Goal: Transaction & Acquisition: Purchase product/service

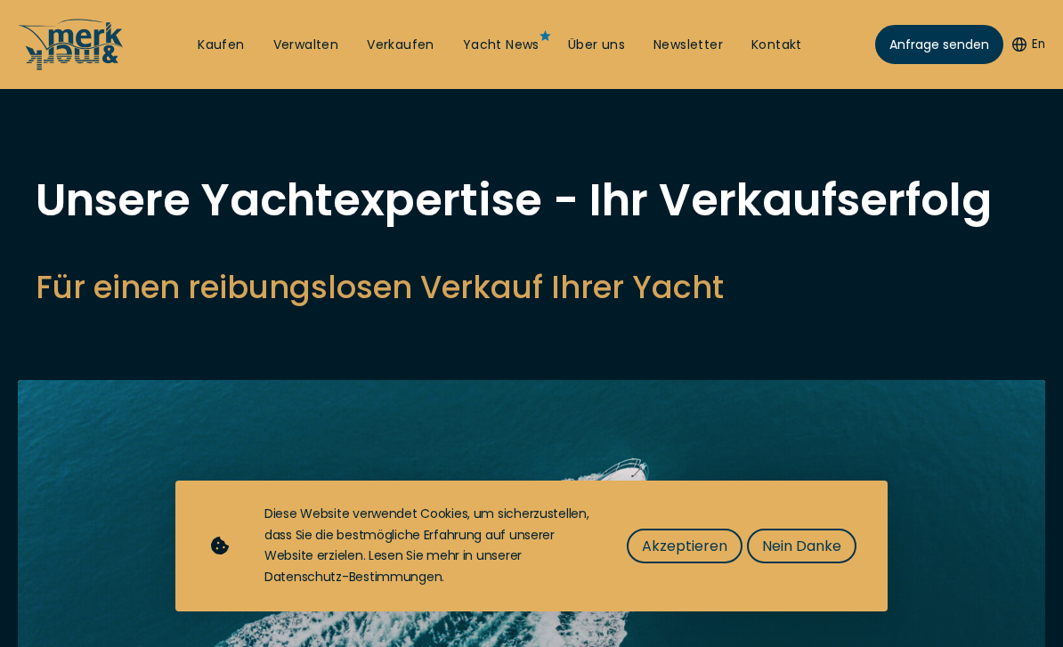
select select "sell"
click at [693, 541] on span "Akzeptieren" at bounding box center [684, 546] width 85 height 22
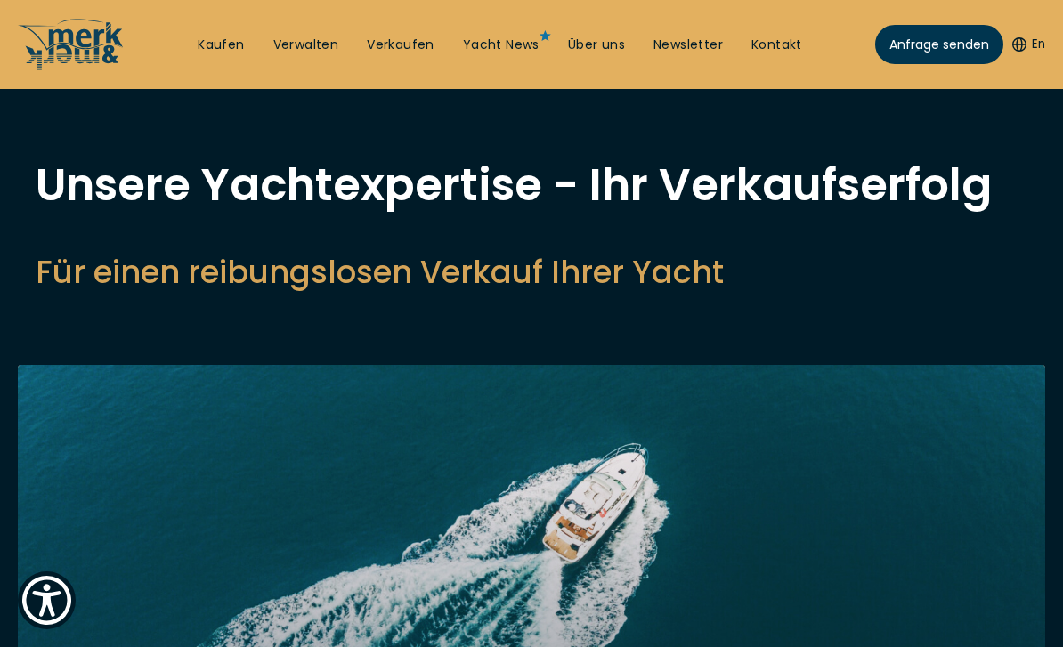
scroll to position [14, 0]
click at [417, 45] on link "Verkaufen" at bounding box center [401, 46] width 68 height 18
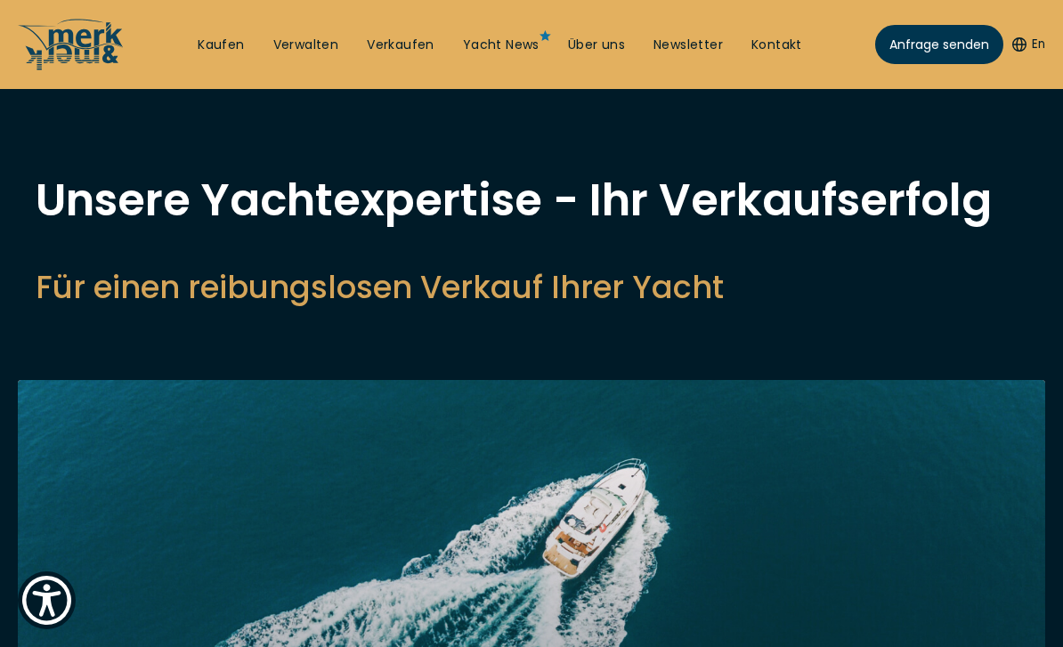
click at [420, 54] on link "Verkaufen" at bounding box center [401, 46] width 68 height 18
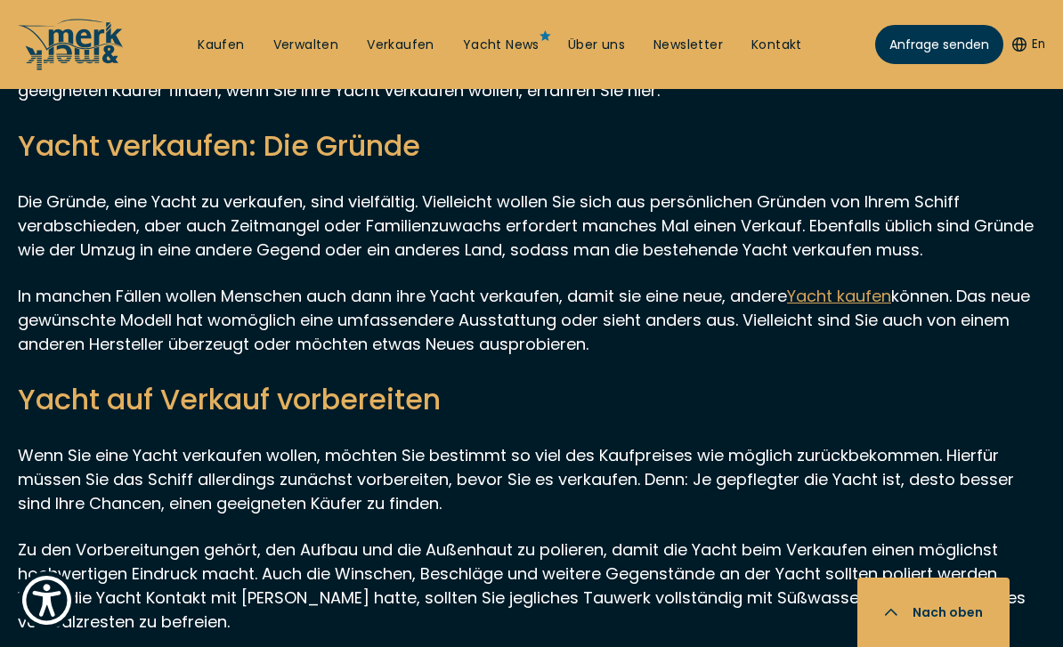
scroll to position [4652, 0]
click at [884, 305] on u "Yacht kaufen" at bounding box center [839, 295] width 104 height 22
click at [870, 300] on u "Yacht kaufen" at bounding box center [839, 295] width 104 height 22
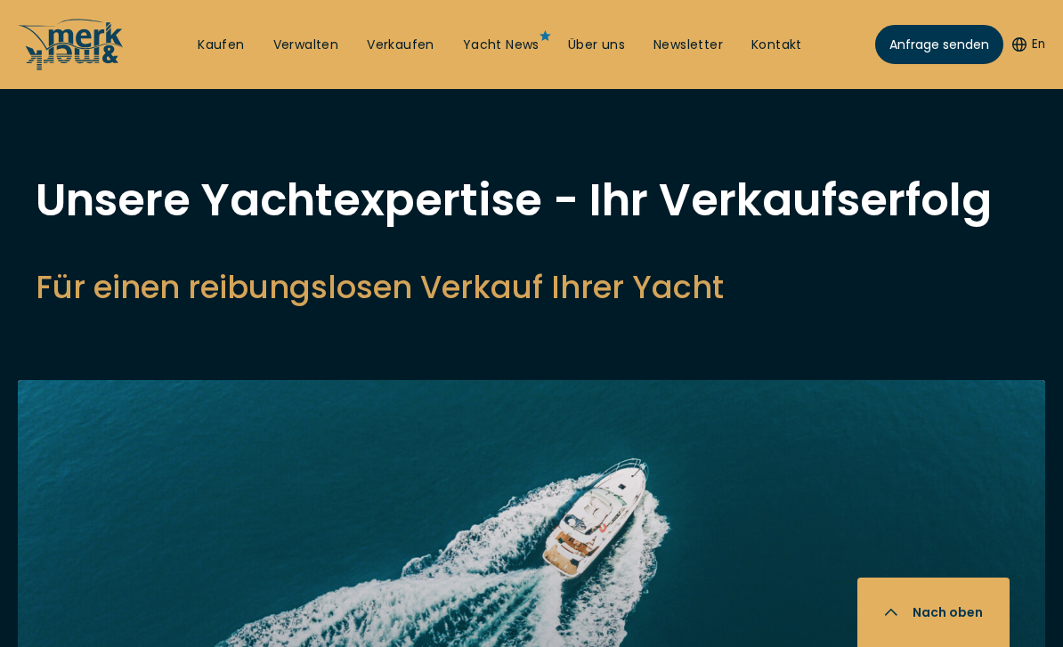
select select "sell"
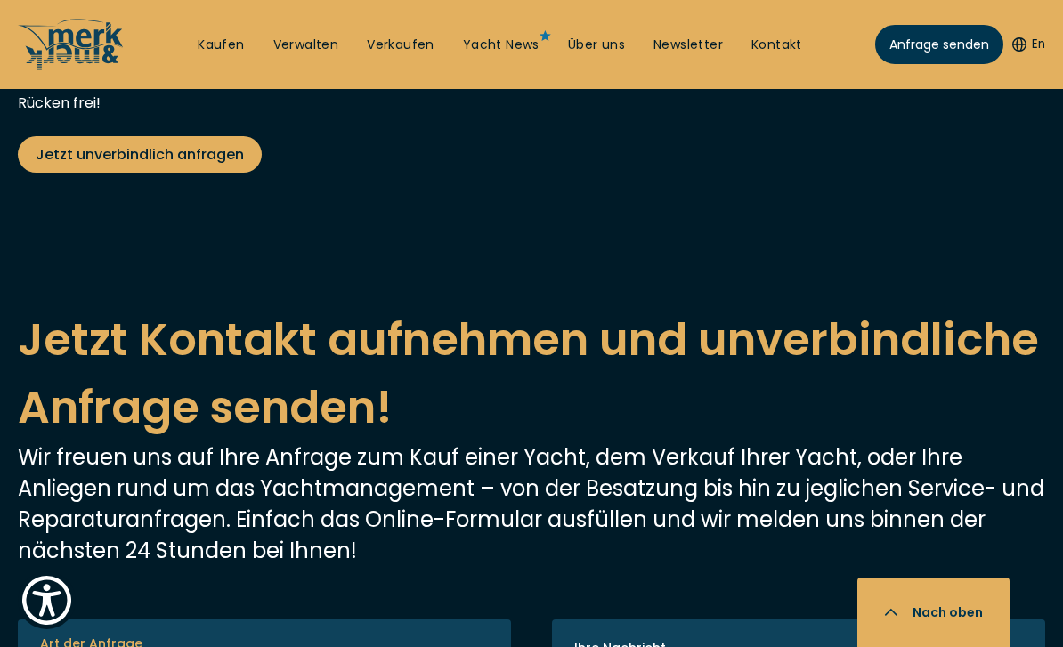
scroll to position [3415, 0]
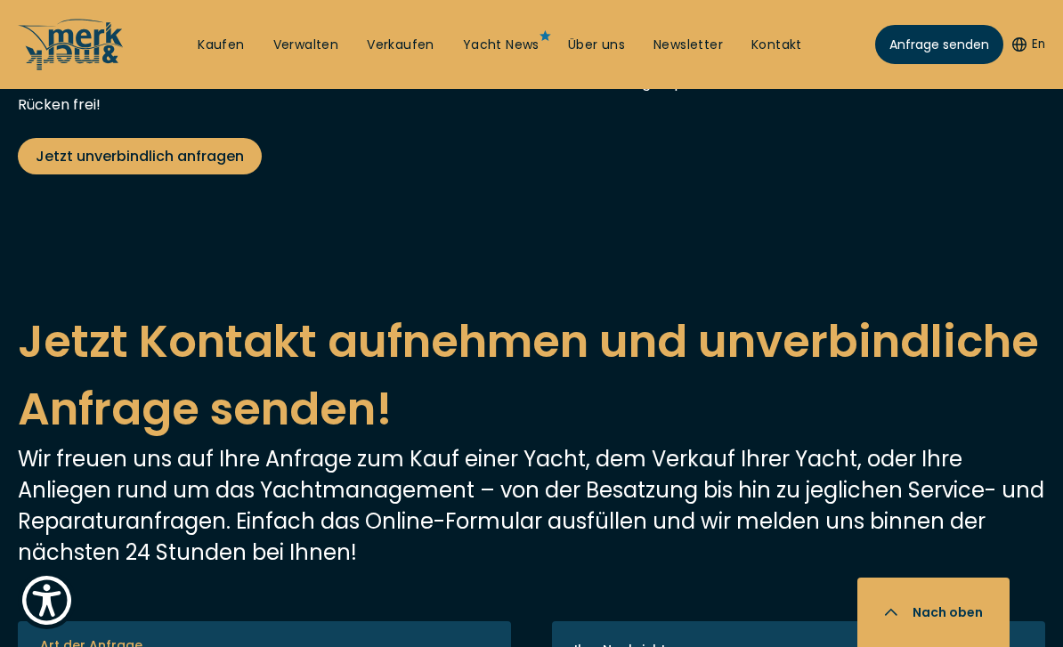
click at [228, 39] on link "Kaufen" at bounding box center [221, 46] width 46 height 18
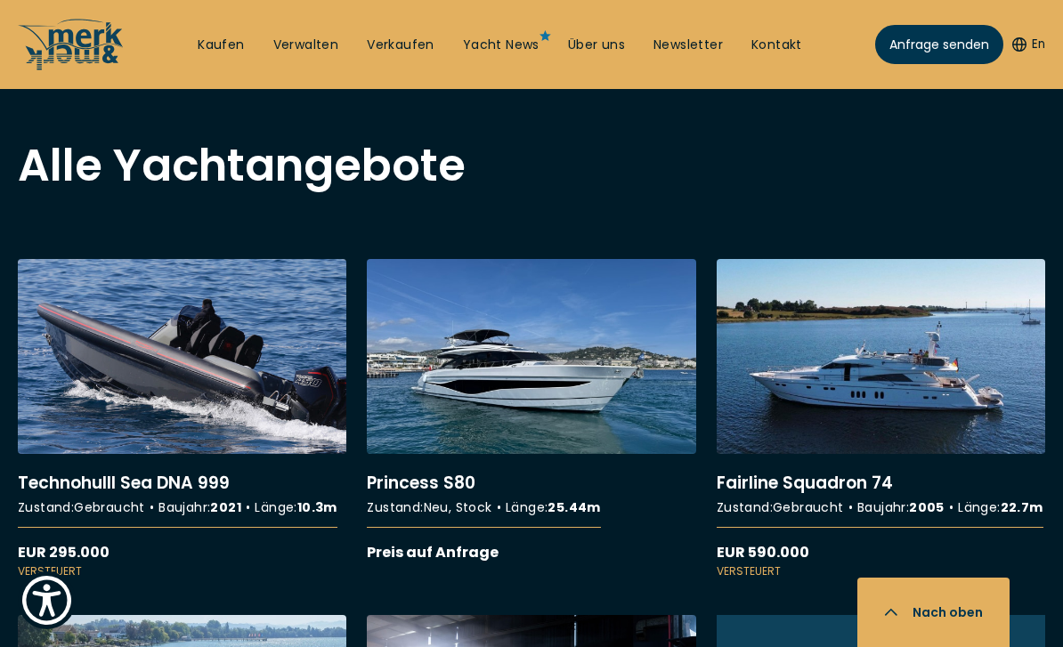
scroll to position [1548, 0]
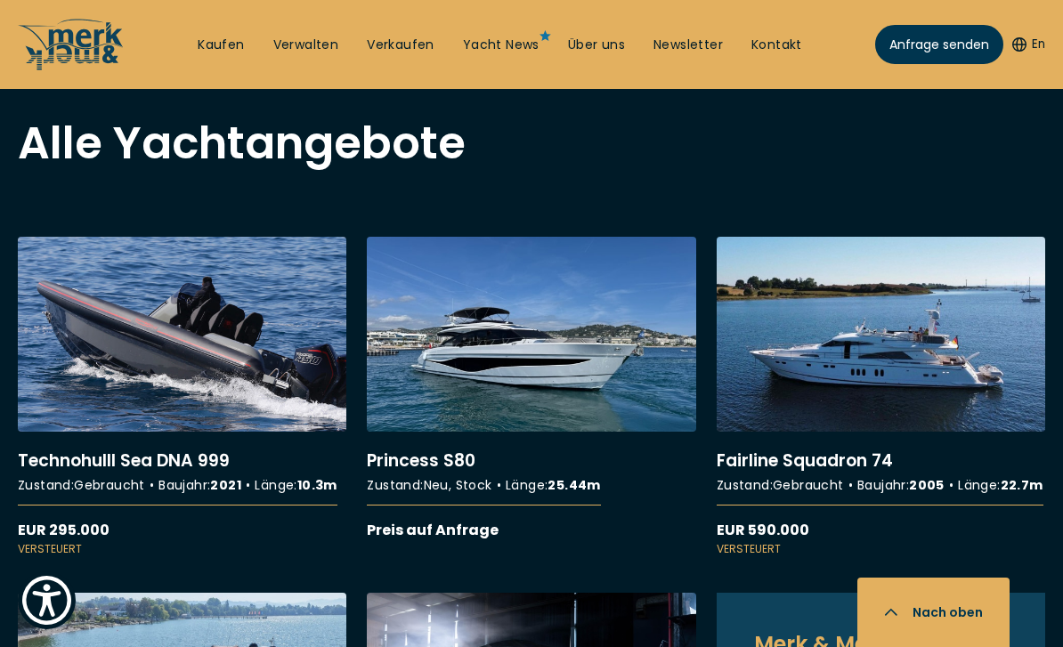
click at [921, 352] on link "More details about Fairline Squadron 74" at bounding box center [881, 397] width 329 height 321
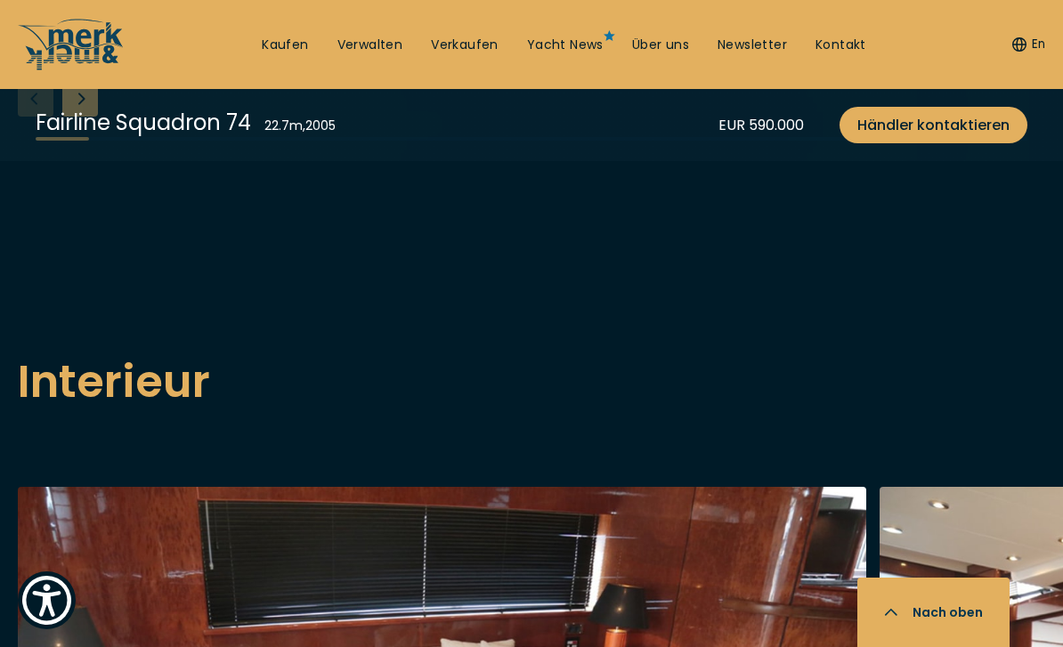
scroll to position [2471, 0]
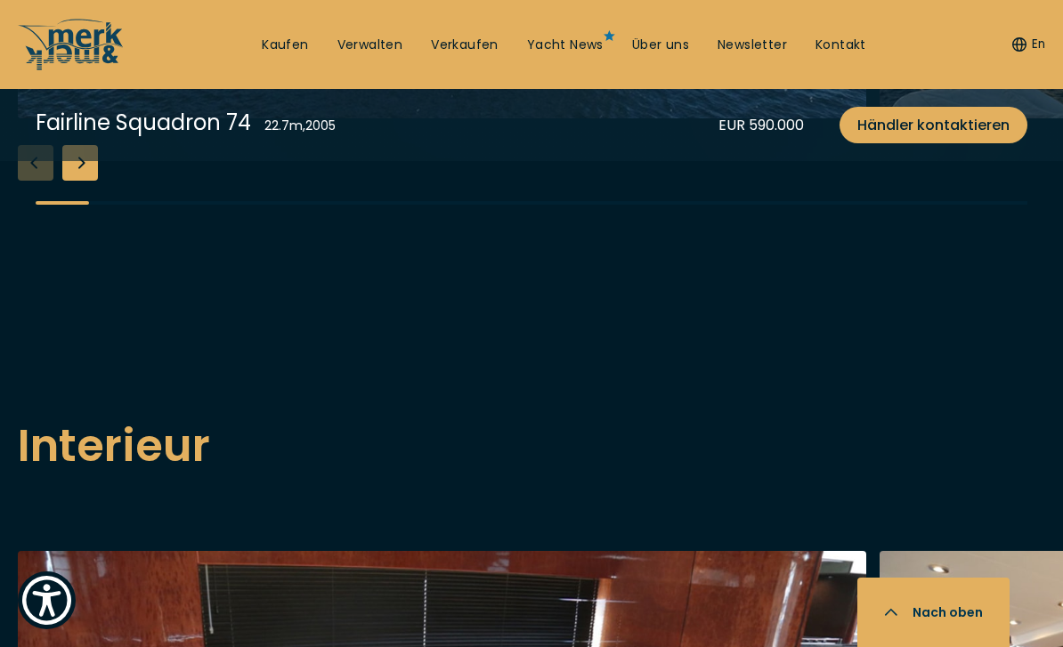
click at [77, 181] on div "Next slide" at bounding box center [80, 163] width 36 height 36
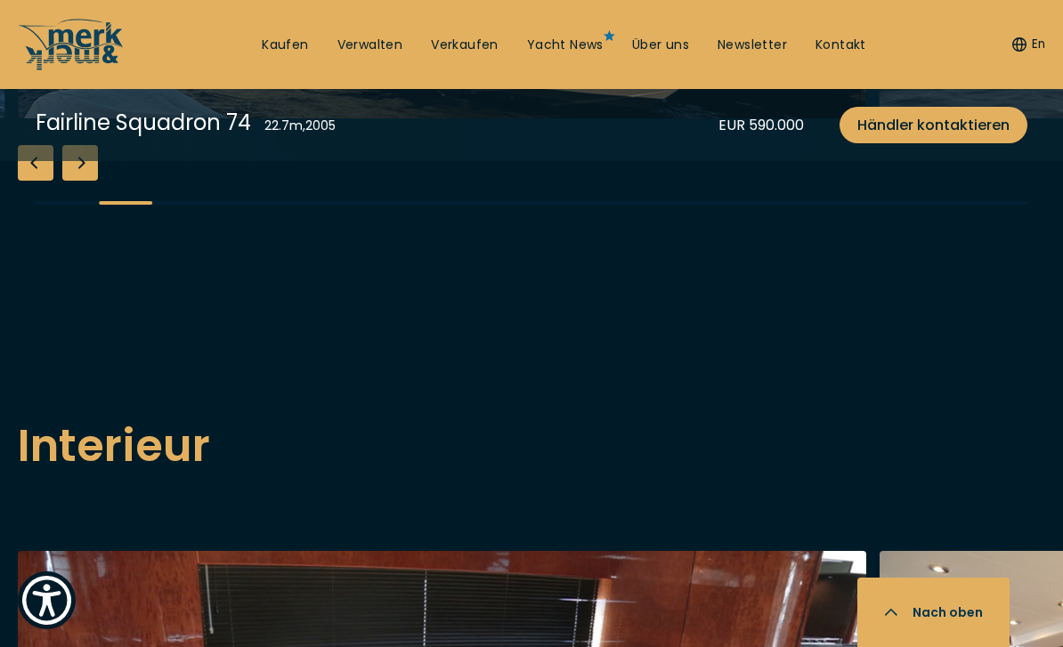
click at [92, 181] on div "Next slide" at bounding box center [80, 163] width 36 height 36
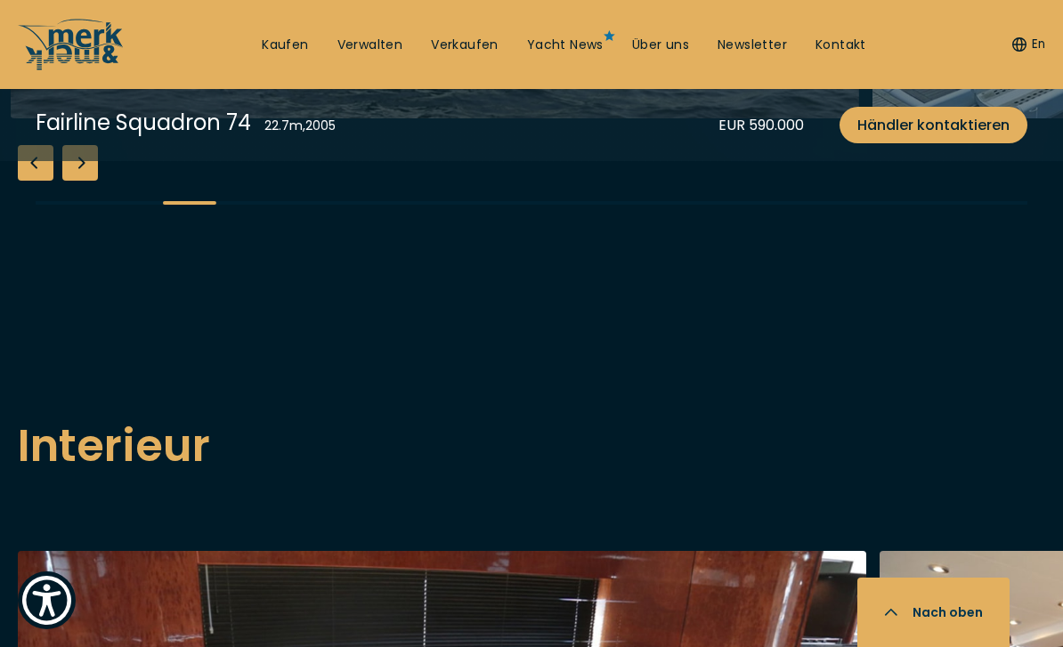
click at [87, 181] on div "Next slide" at bounding box center [80, 163] width 36 height 36
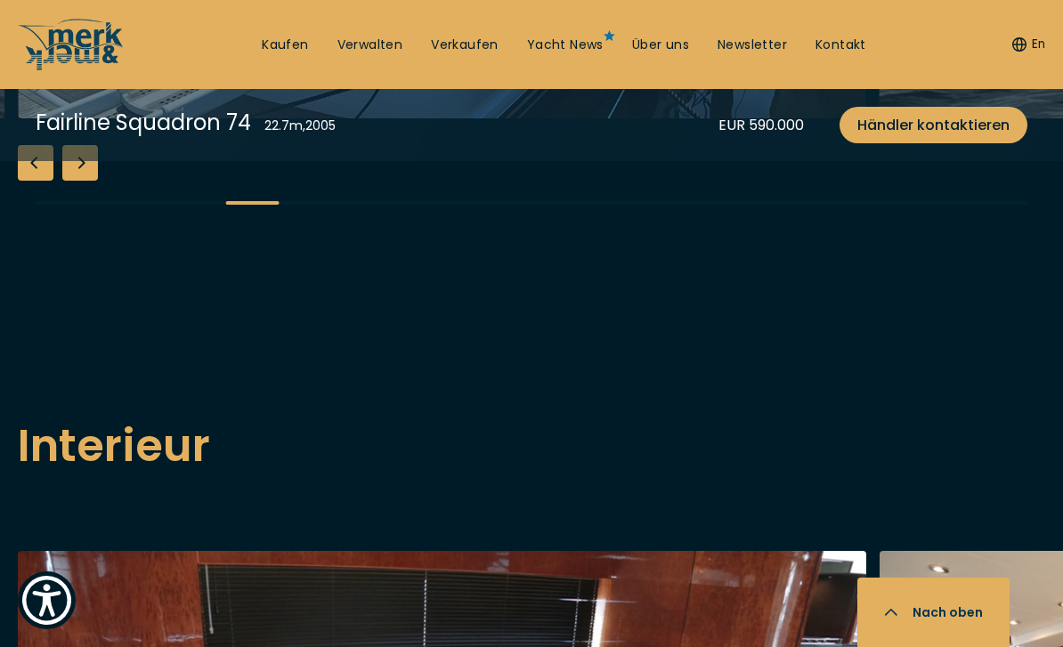
click at [92, 181] on div "Next slide" at bounding box center [80, 163] width 36 height 36
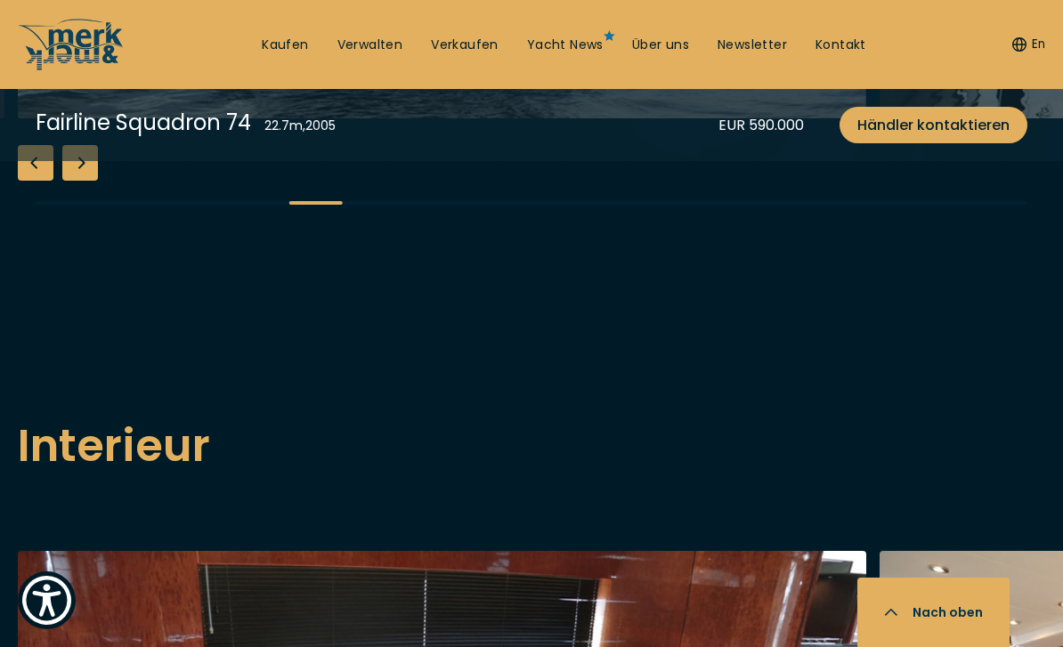
click at [77, 181] on div "Next slide" at bounding box center [80, 163] width 36 height 36
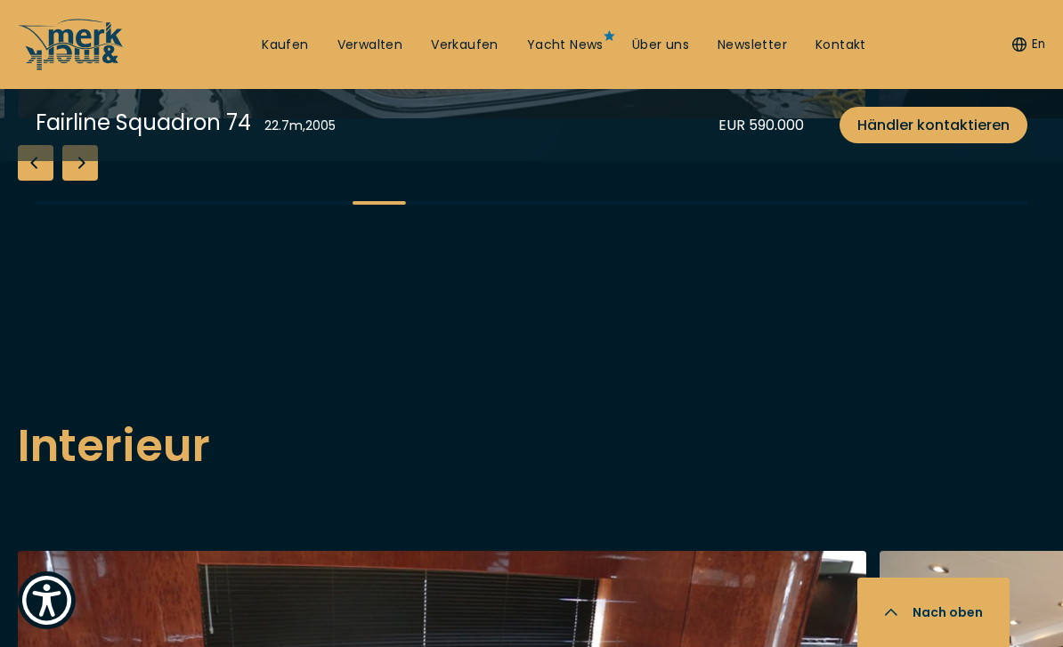
click at [91, 181] on div "Next slide" at bounding box center [80, 163] width 36 height 36
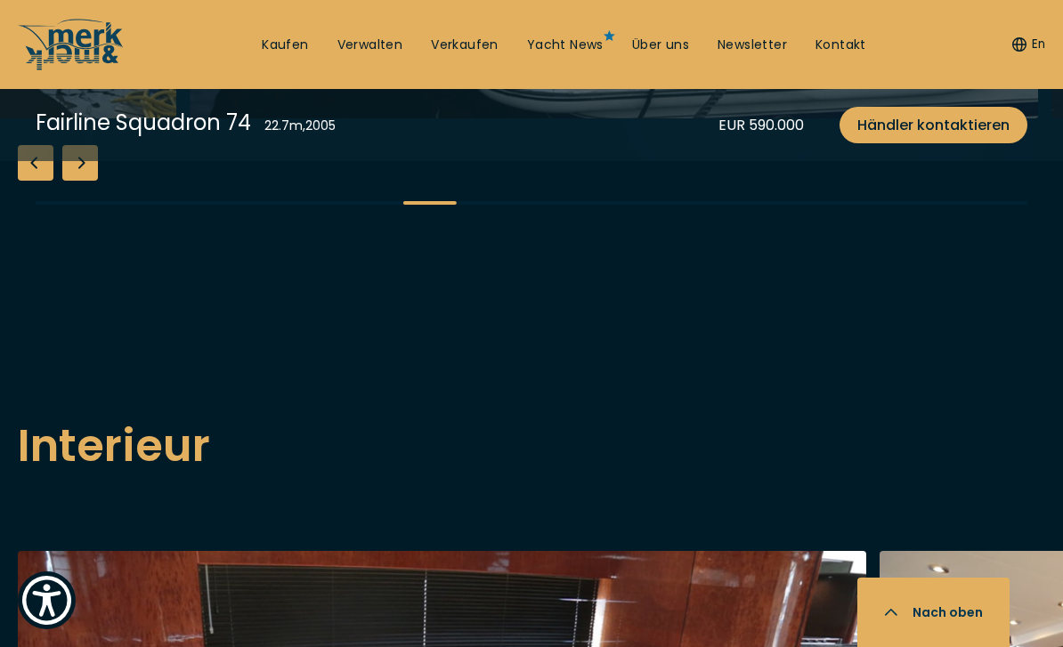
click at [82, 181] on div "Next slide" at bounding box center [80, 163] width 36 height 36
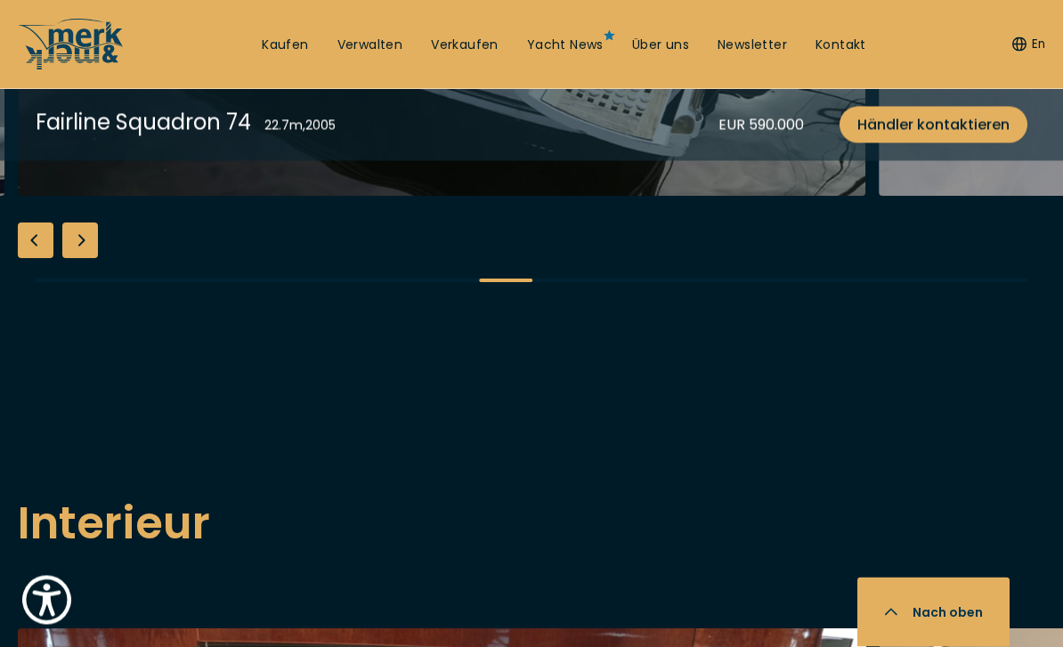
scroll to position [2391, 0]
click at [80, 260] on div "Next slide" at bounding box center [80, 242] width 36 height 36
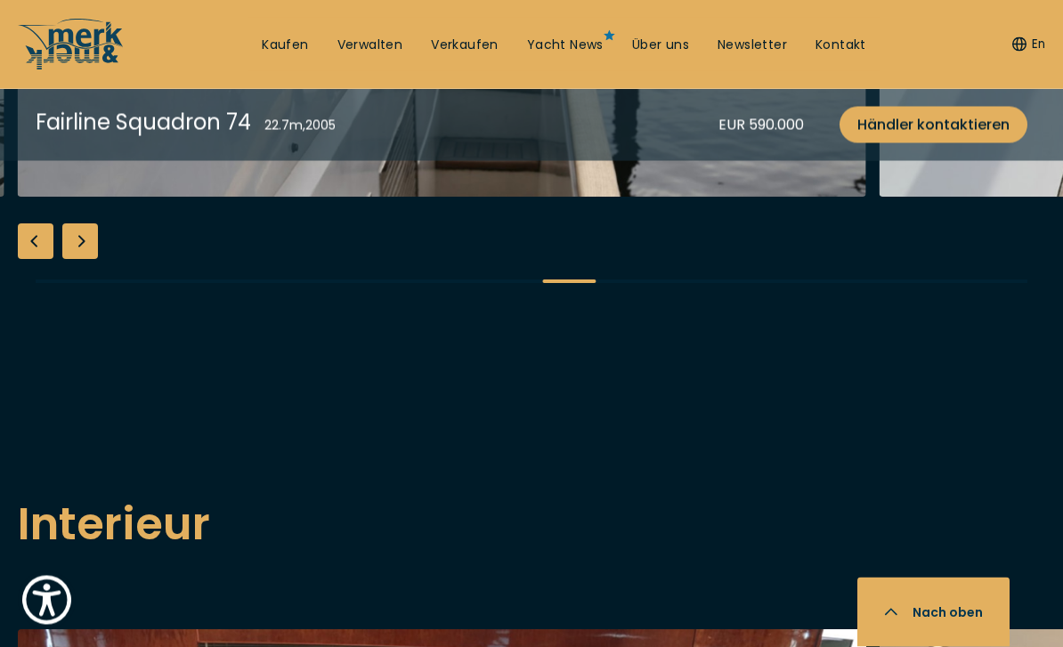
click at [85, 260] on div "Next slide" at bounding box center [80, 242] width 36 height 36
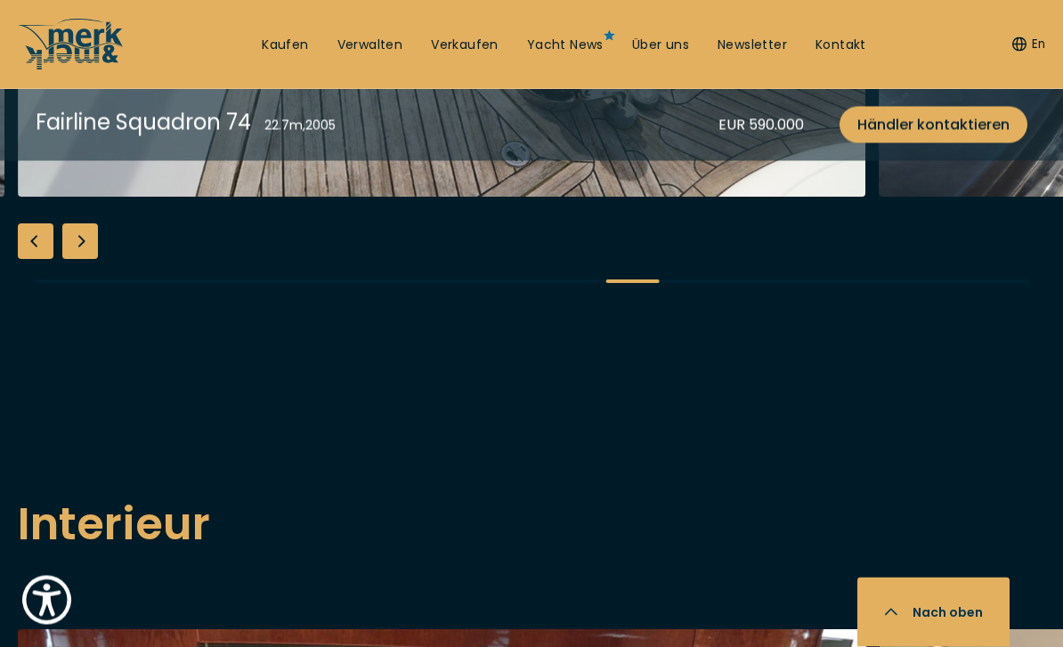
click at [97, 260] on div "Next slide" at bounding box center [80, 242] width 36 height 36
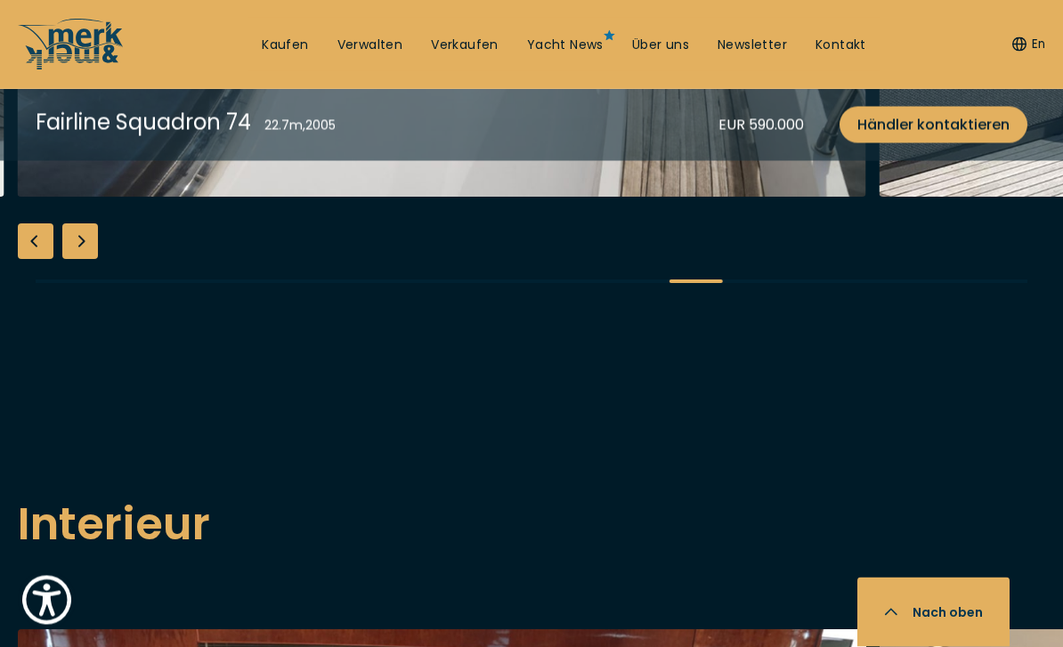
click at [78, 260] on div "Next slide" at bounding box center [80, 242] width 36 height 36
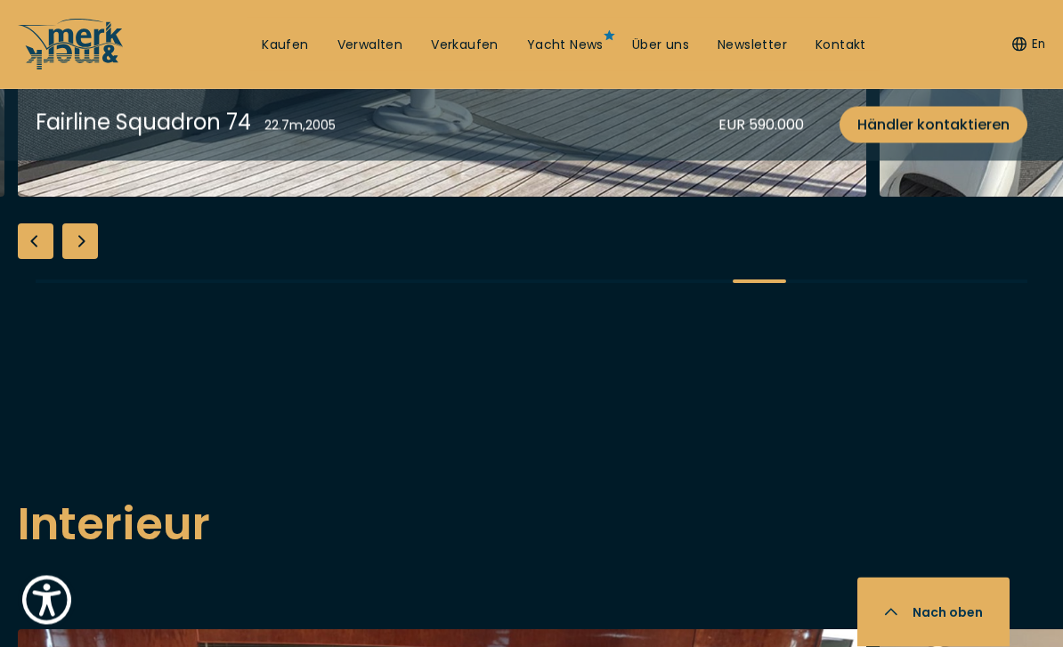
click at [89, 260] on div "Next slide" at bounding box center [80, 242] width 36 height 36
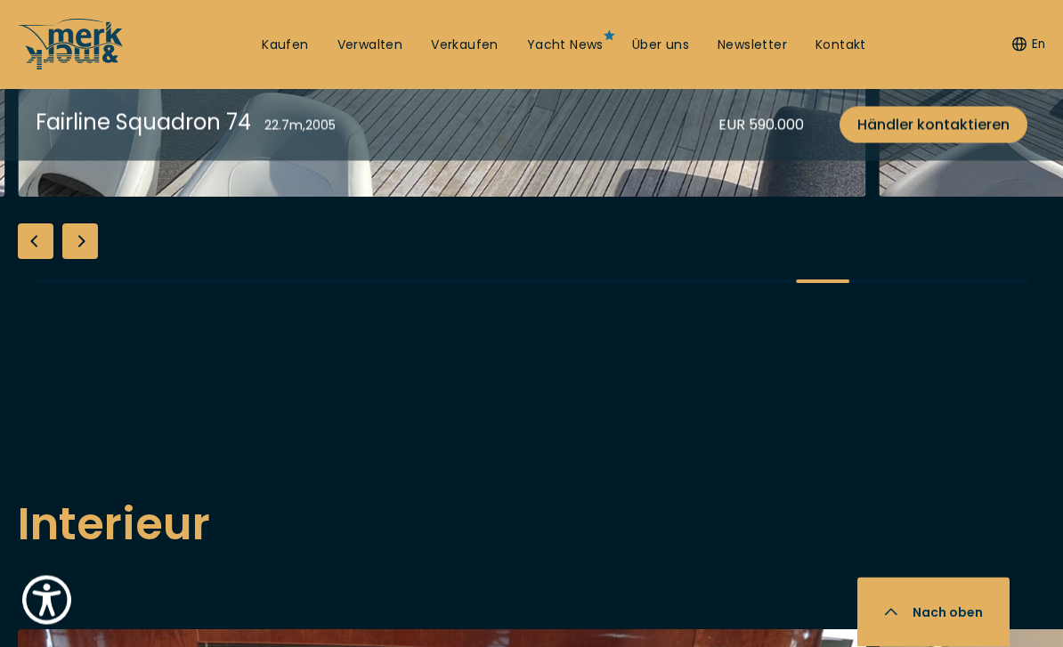
click at [84, 260] on div "Next slide" at bounding box center [80, 242] width 36 height 36
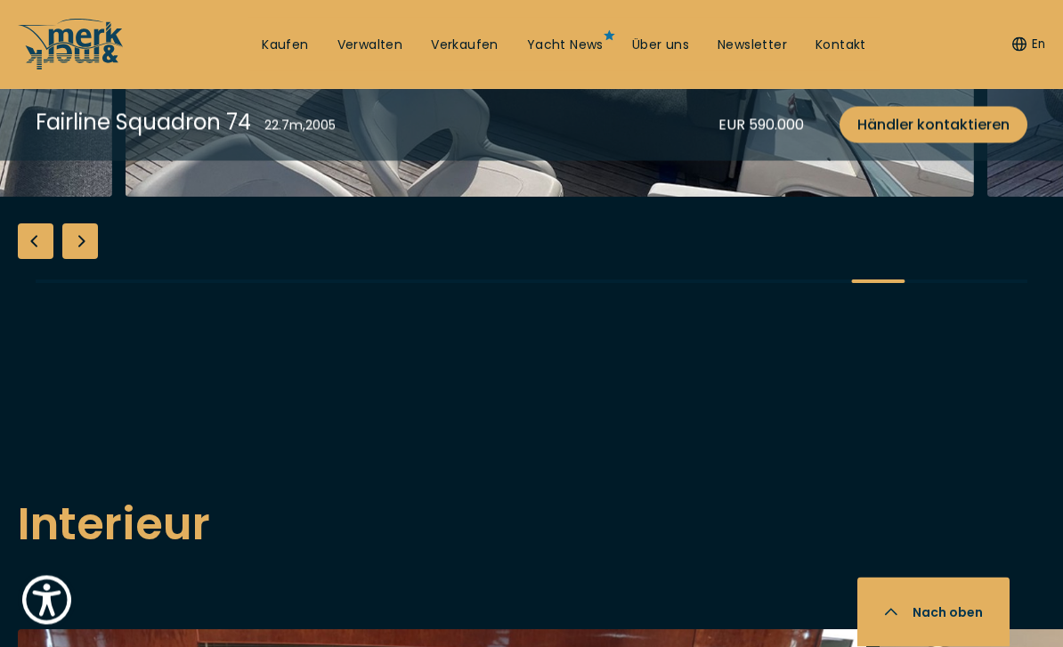
click at [85, 260] on div "Next slide" at bounding box center [80, 242] width 36 height 36
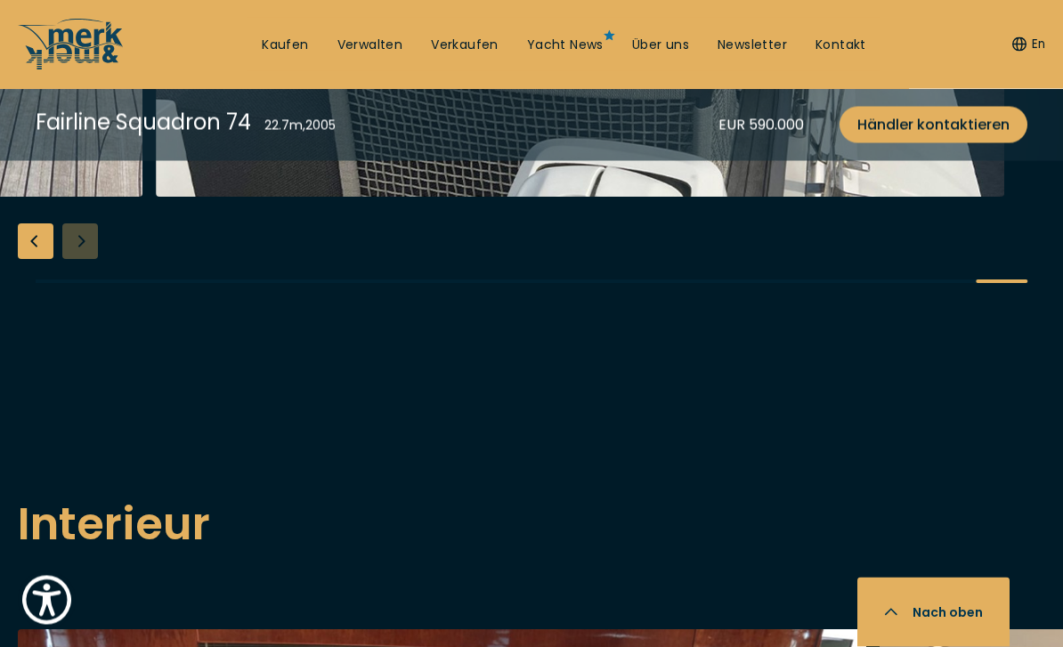
scroll to position [2392, 0]
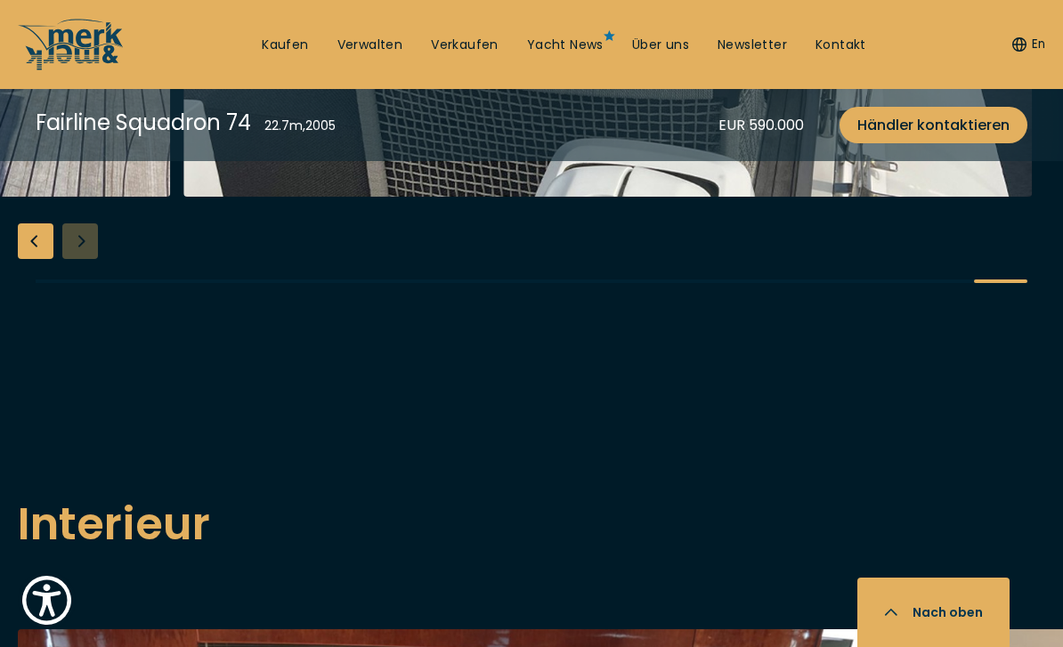
click at [896, 623] on icon "button" at bounding box center [891, 615] width 14 height 14
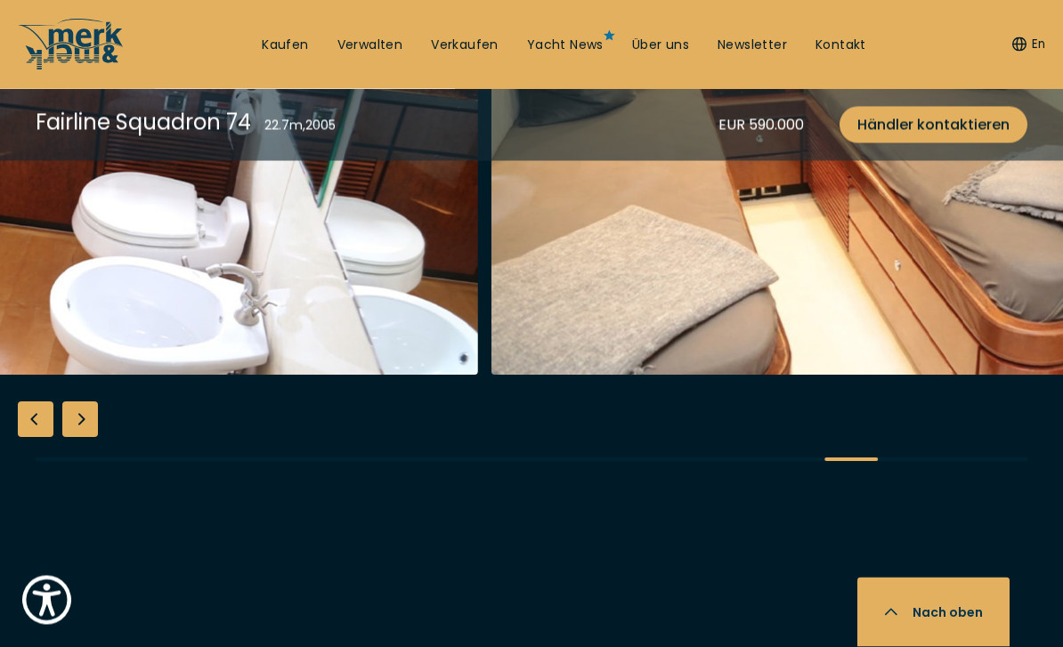
scroll to position [3218, 0]
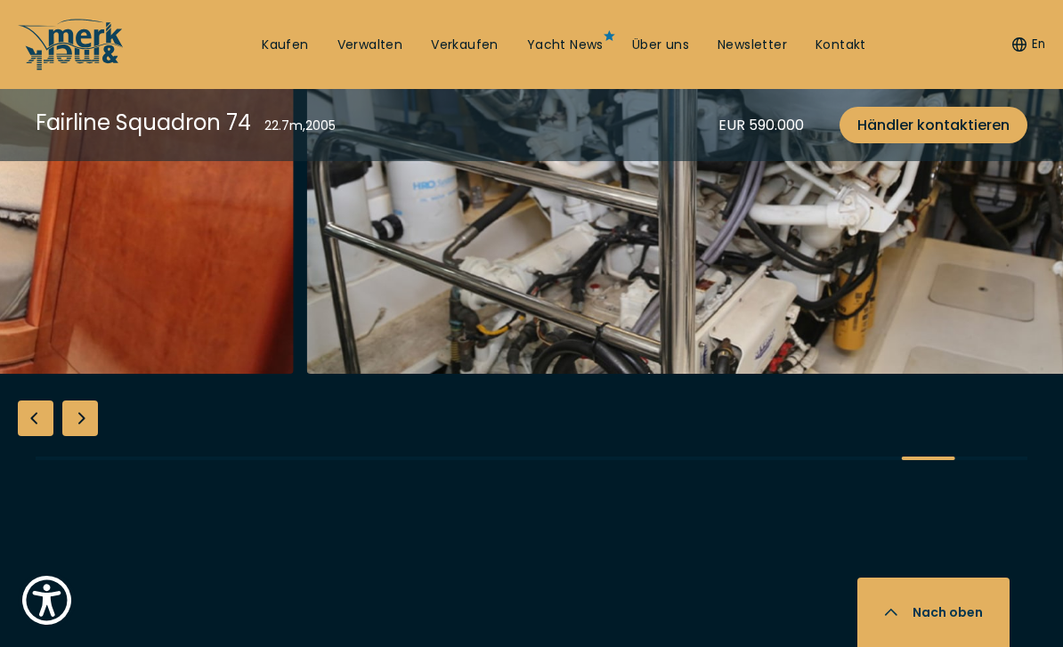
click at [799, 374] on img "button" at bounding box center [730, 89] width 849 height 570
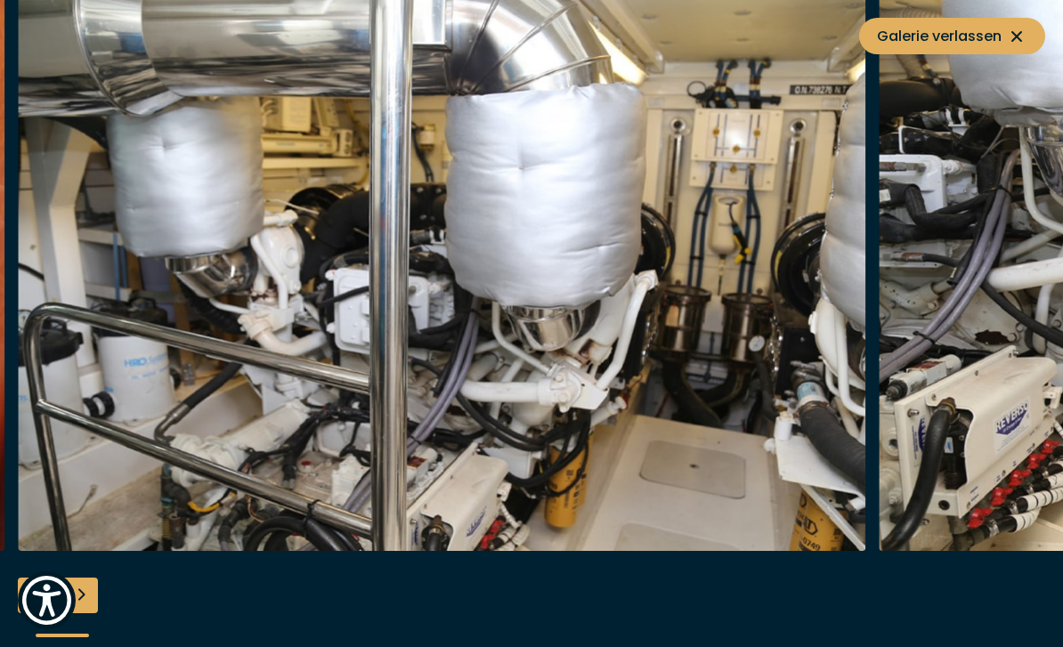
scroll to position [3224, 0]
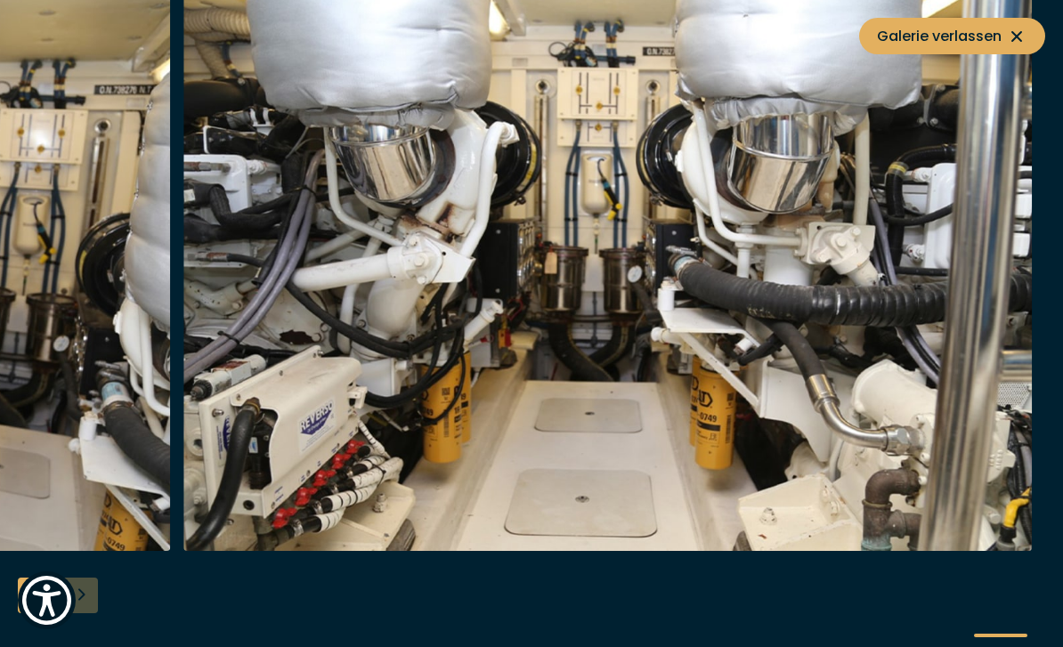
click at [1027, 42] on icon at bounding box center [1016, 36] width 21 height 21
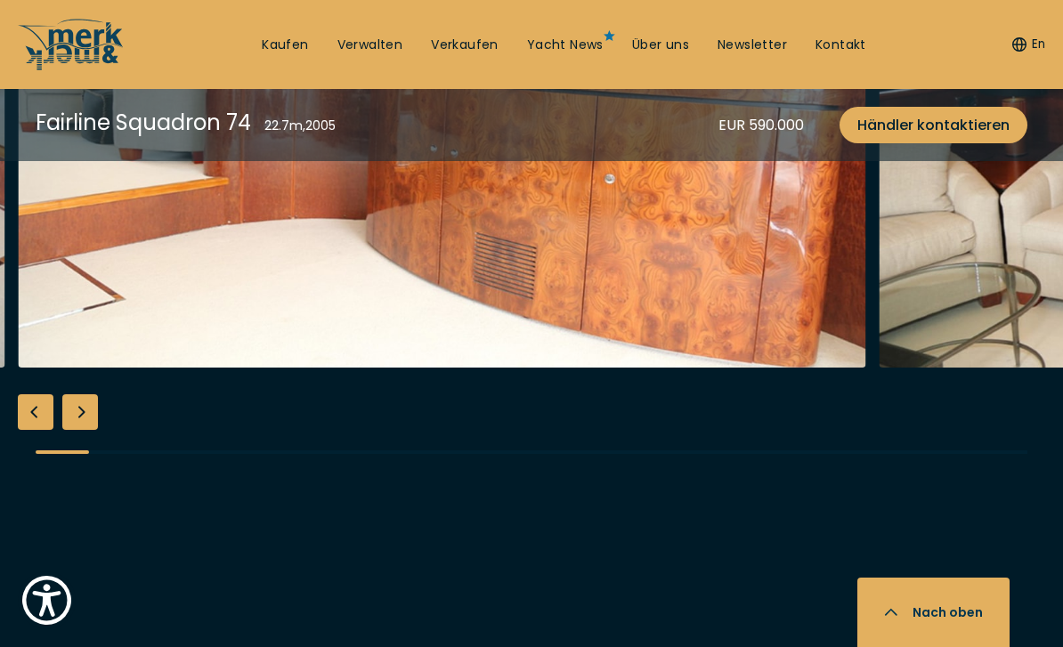
scroll to position [3244, 0]
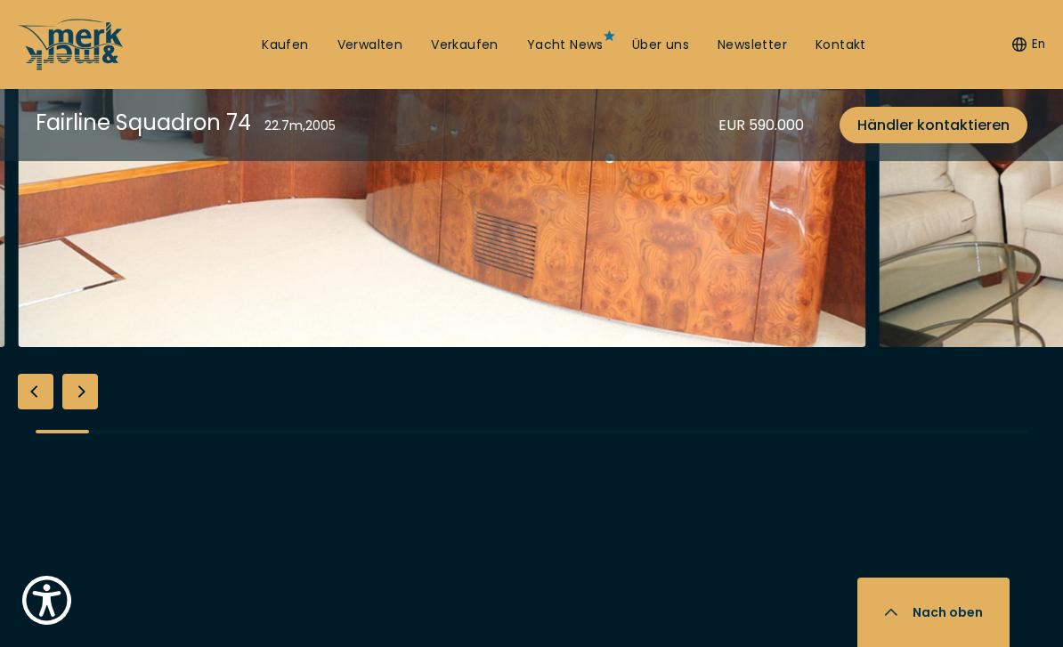
click at [485, 44] on link "Verkaufen" at bounding box center [465, 46] width 68 height 18
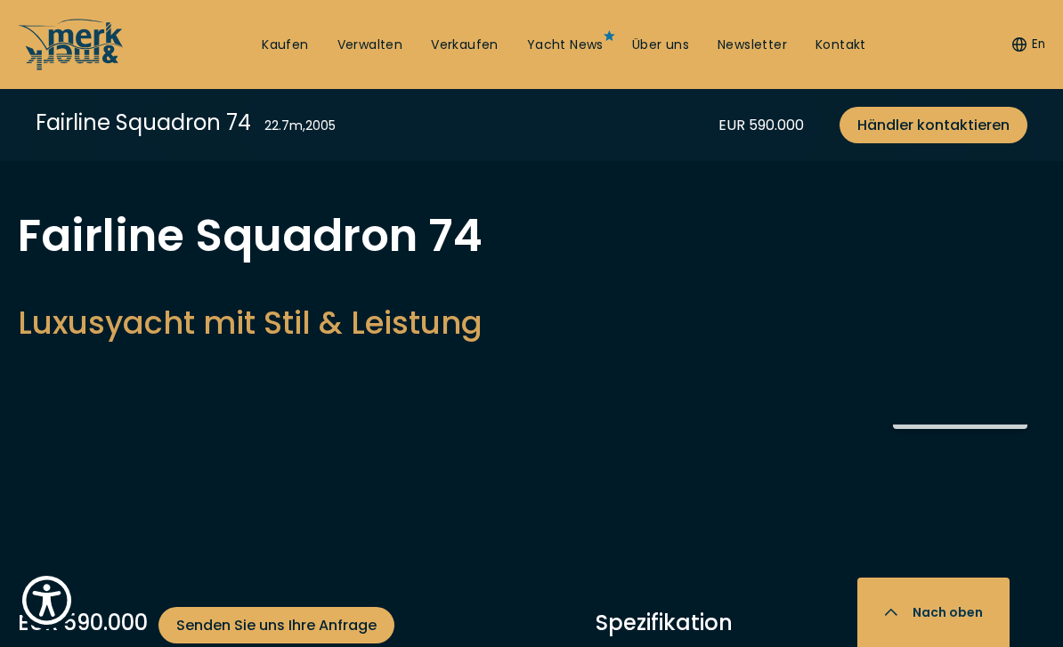
select select "sell"
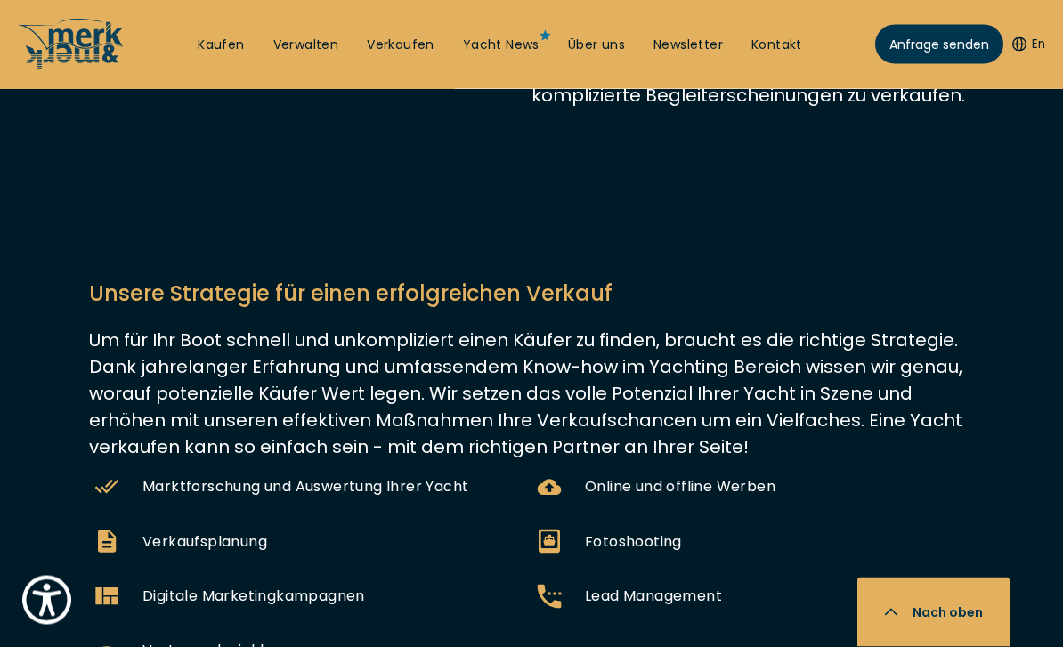
scroll to position [1036, 0]
